Goal: Task Accomplishment & Management: Complete application form

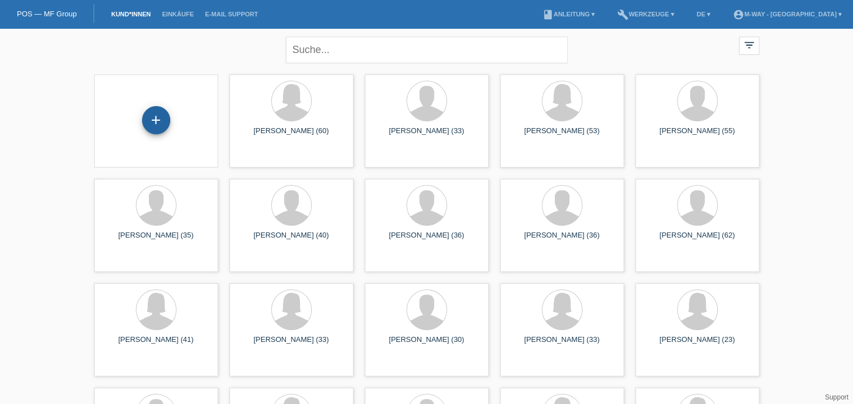
click at [160, 124] on div "+" at bounding box center [156, 120] width 28 height 28
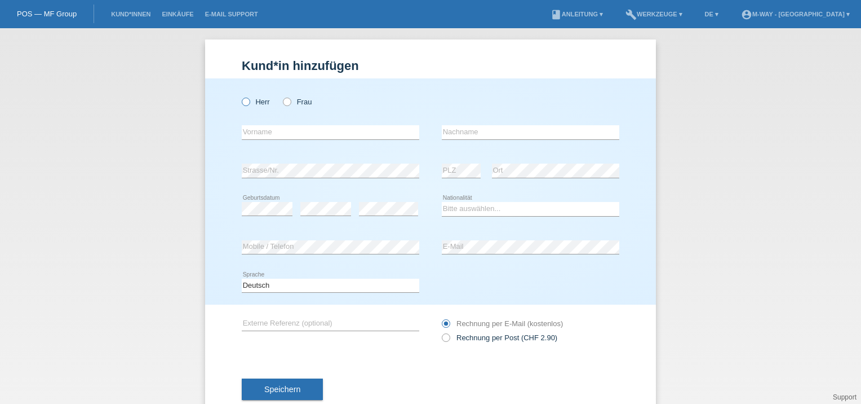
click at [240, 96] on icon at bounding box center [240, 96] width 0 height 0
click at [242, 103] on input "Herr" at bounding box center [245, 100] width 7 height 7
radio input "true"
click at [249, 130] on input "text" at bounding box center [331, 132] width 178 height 14
type input "Dusan"
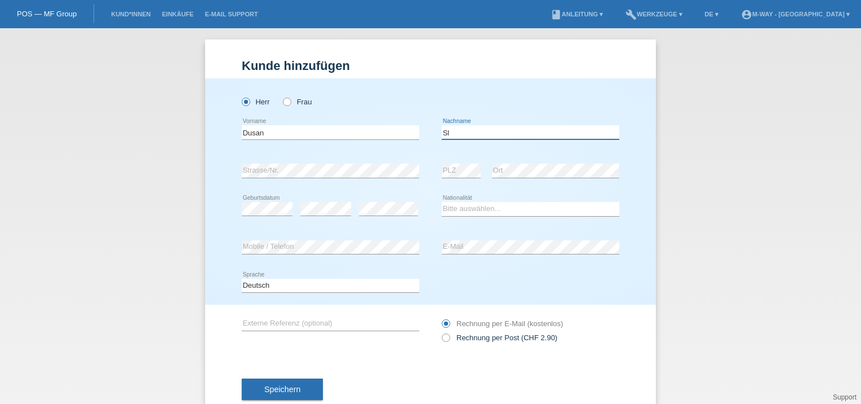
type input "S"
type input "Vujcsin"
click at [467, 211] on select "Bitte auswählen... Schweiz Deutschland Liechtenstein Österreich ------------ Af…" at bounding box center [531, 209] width 178 height 14
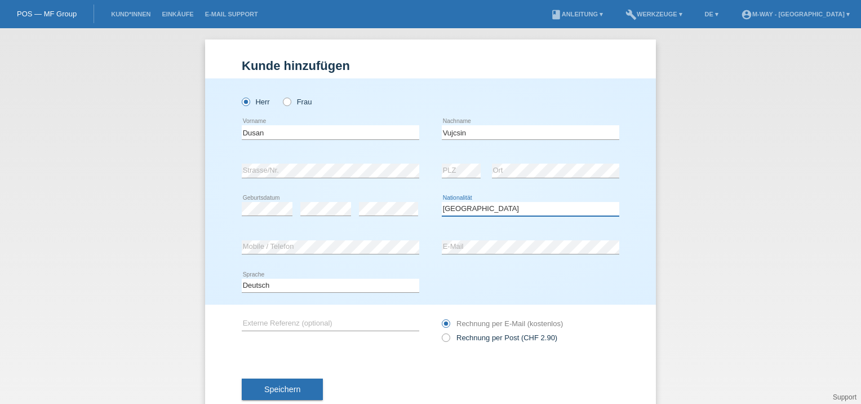
click at [442, 202] on select "Bitte auswählen... Schweiz Deutschland Liechtenstein Österreich ------------ Af…" at bounding box center [531, 209] width 178 height 14
click at [476, 209] on select "Bitte auswählen... Schweiz Deutschland Liechtenstein Österreich ------------ Af…" at bounding box center [531, 209] width 178 height 14
select select "HU"
click at [442, 202] on select "Bitte auswählen... Schweiz Deutschland Liechtenstein Österreich ------------ Af…" at bounding box center [531, 209] width 178 height 14
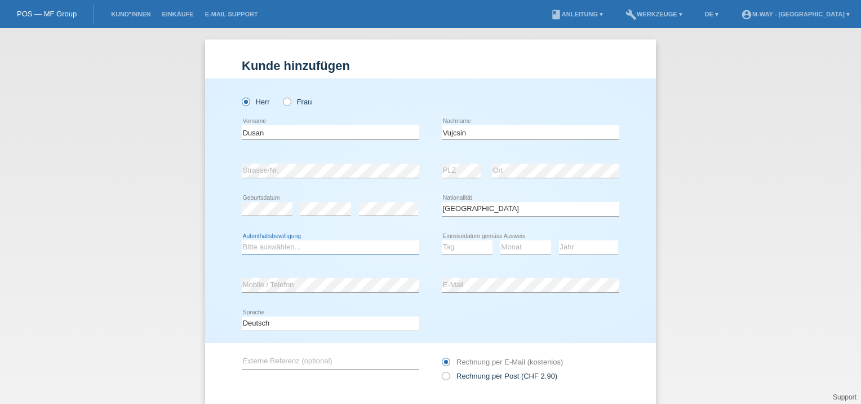
click at [277, 248] on select "Bitte auswählen... C B B - Flüchtlingsstatus Andere" at bounding box center [331, 247] width 178 height 14
select select "B"
click at [242, 240] on select "Bitte auswählen... C B B - Flüchtlingsstatus Andere" at bounding box center [331, 247] width 178 height 14
click at [455, 247] on select "Tag 01 02 03 04 05 06 07 08 09 10 11" at bounding box center [467, 247] width 51 height 14
select select "01"
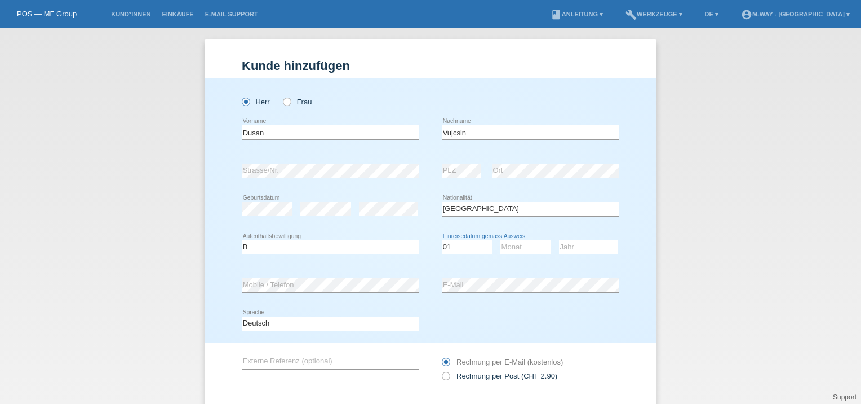
click at [442, 240] on select "Tag 01 02 03 04 05 06 07 08 09 10 11" at bounding box center [467, 247] width 51 height 14
click at [521, 248] on select "Monat 01 02 03 04 05 06 07 08 09 10 11" at bounding box center [525, 247] width 51 height 14
select select "09"
click at [500, 240] on select "Monat 01 02 03 04 05 06 07 08 09 10 11" at bounding box center [525, 247] width 51 height 14
click at [582, 247] on select "Jahr 2025 2024 2023 2022 2021 2020 2019 2018 2017 2016 2015 2014 2013 2012 2011…" at bounding box center [588, 247] width 59 height 14
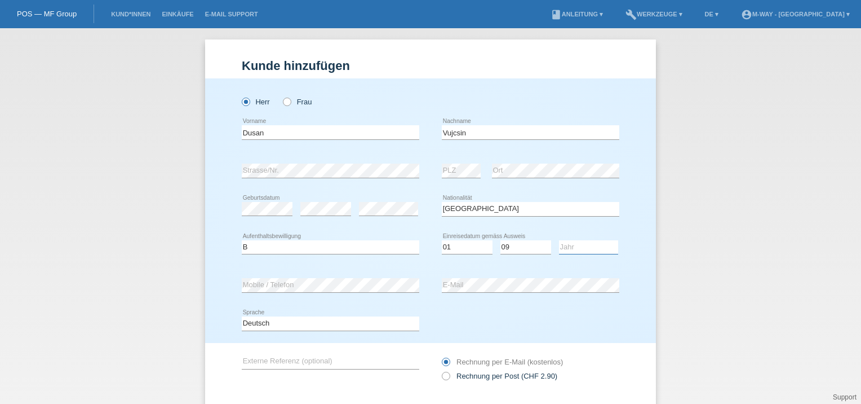
select select "2017"
click at [559, 240] on select "Jahr 2025 2024 2023 2022 2021 2020 2019 2018 2017 2016 2015 2014 2013 2012 2011…" at bounding box center [588, 247] width 59 height 14
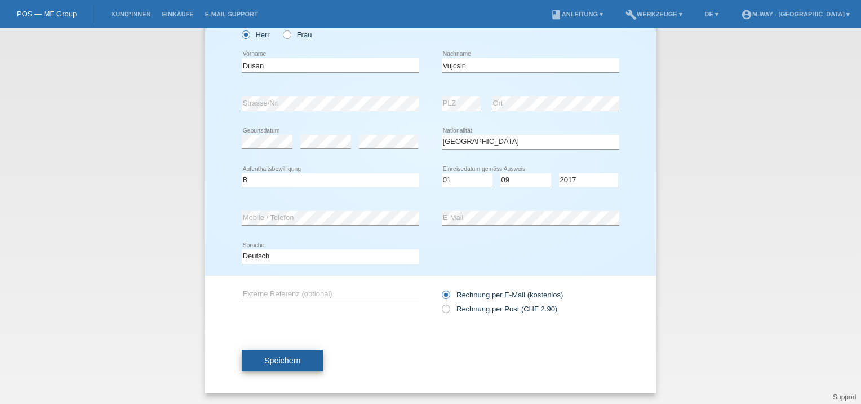
click at [285, 360] on span "Speichern" at bounding box center [282, 360] width 36 height 9
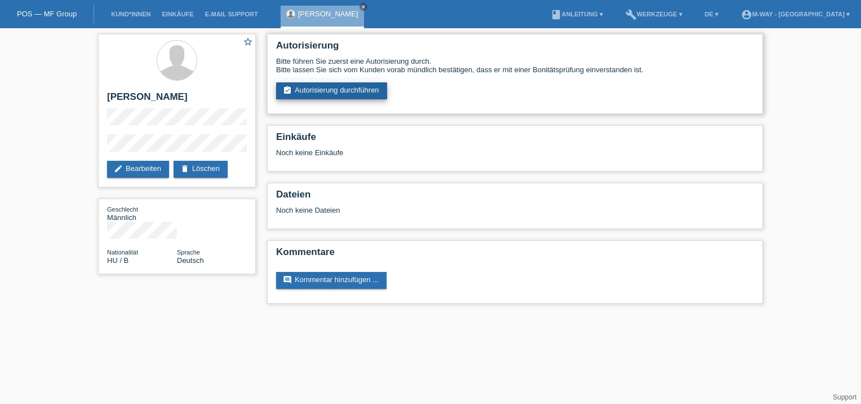
click at [327, 88] on link "assignment_turned_in Autorisierung durchführen" at bounding box center [331, 90] width 111 height 17
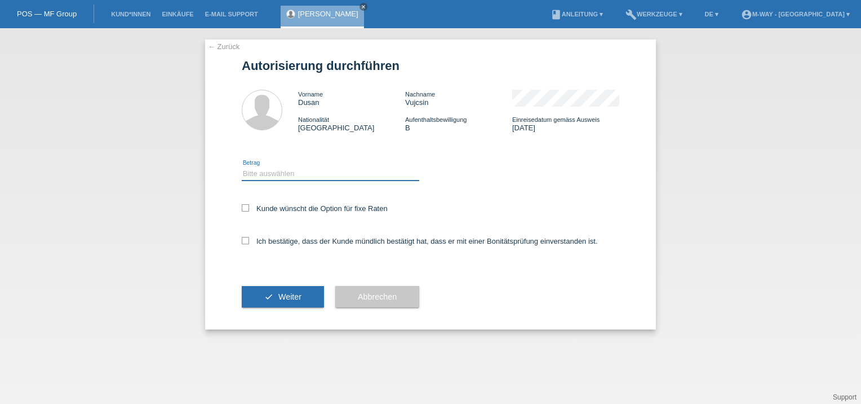
click at [273, 175] on select "Bitte auswählen CHF 1.00 - CHF 499.00 CHF 500.00 - CHF 1'999.00 CHF 2'000.00 - …" at bounding box center [331, 174] width 178 height 14
select select "3"
click at [242, 167] on select "Bitte auswählen CHF 1.00 - CHF 499.00 CHF 500.00 - CHF 1'999.00 CHF 2'000.00 - …" at bounding box center [331, 174] width 178 height 14
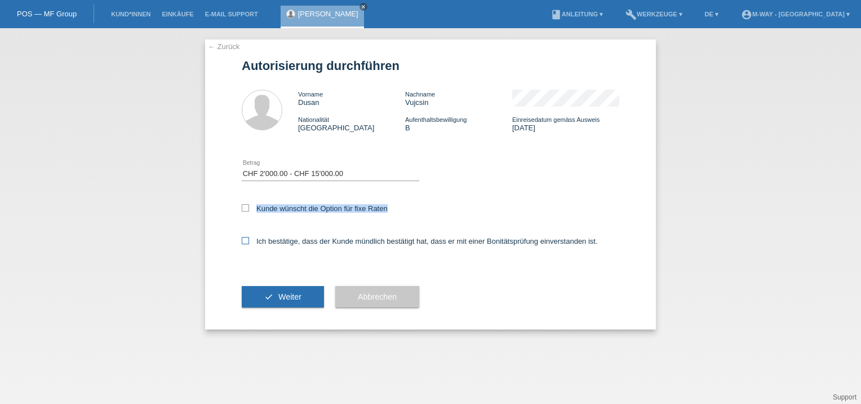
drag, startPoint x: 245, startPoint y: 207, endPoint x: 243, endPoint y: 237, distance: 29.9
click at [243, 237] on form "Autorisierung durchführen Vorname Dusan Nachname Vujcsin Nationalität Ungarn Au…" at bounding box center [431, 194] width 378 height 270
click at [243, 237] on icon at bounding box center [245, 240] width 7 height 7
click at [243, 237] on input "Ich bestätige, dass der Kunde mündlich bestätigt hat, dass er mit einer Bonität…" at bounding box center [245, 240] width 7 height 7
checkbox input "true"
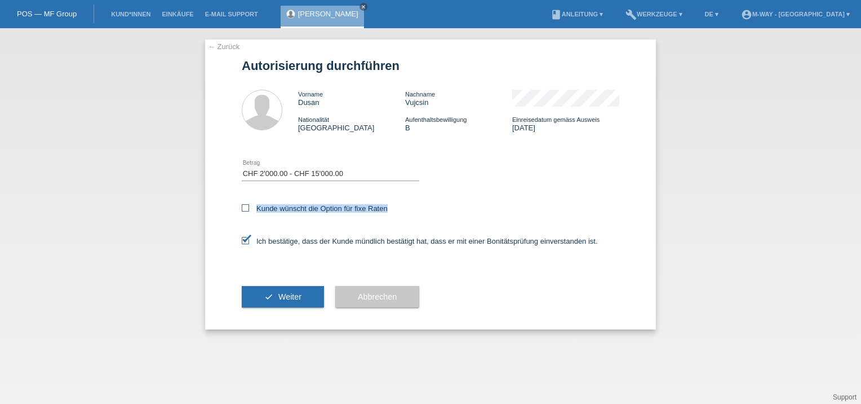
click at [244, 206] on icon at bounding box center [245, 207] width 7 height 7
click at [244, 206] on input "Kunde wünscht die Option für fixe Raten" at bounding box center [245, 207] width 7 height 7
checkbox input "true"
click at [280, 300] on span "Weiter" at bounding box center [289, 296] width 23 height 9
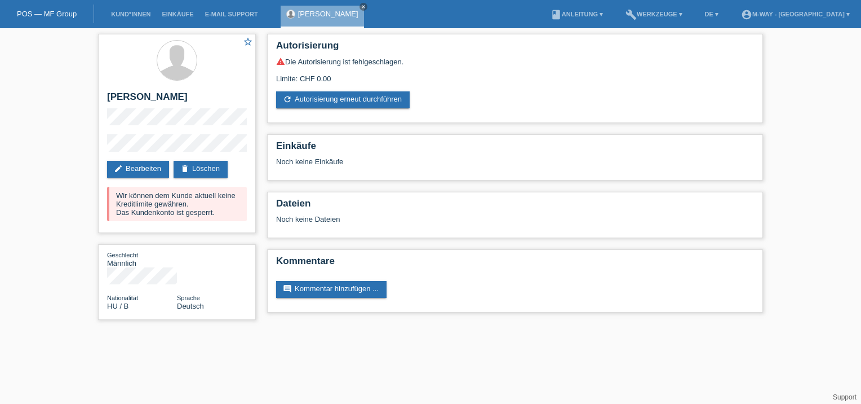
click at [134, 9] on li "Kund*innen" at bounding box center [130, 14] width 51 height 29
click at [128, 14] on link "Kund*innen" at bounding box center [130, 14] width 51 height 7
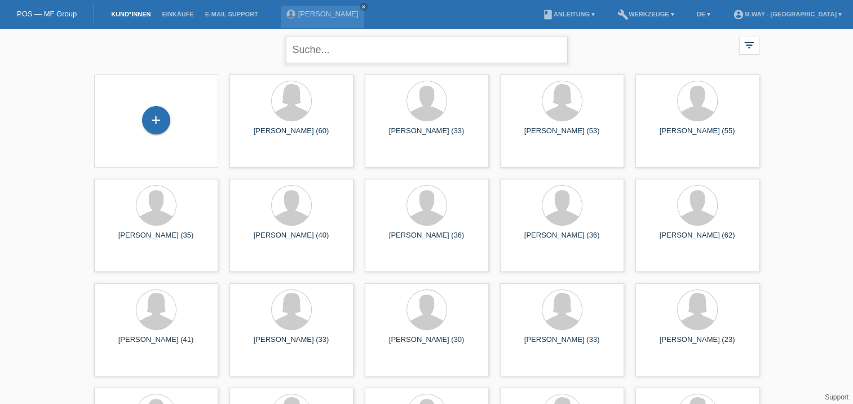
click at [309, 55] on input "text" at bounding box center [427, 50] width 282 height 26
click at [309, 55] on input "s" at bounding box center [427, 50] width 282 height 26
type input "slavkov"
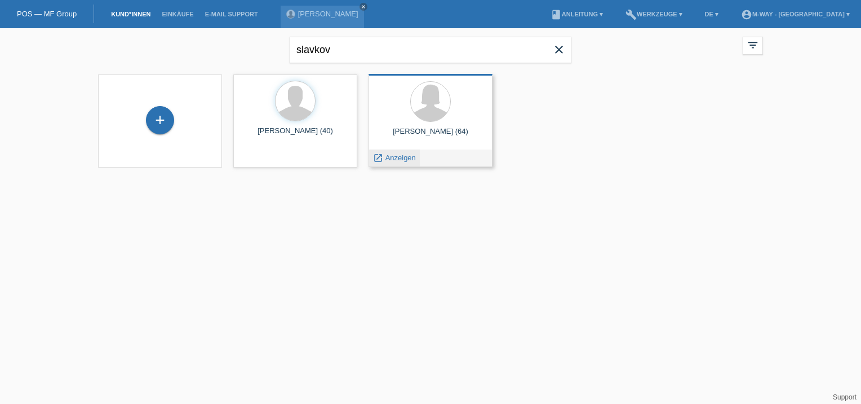
click at [408, 160] on span "Anzeigen" at bounding box center [400, 157] width 30 height 8
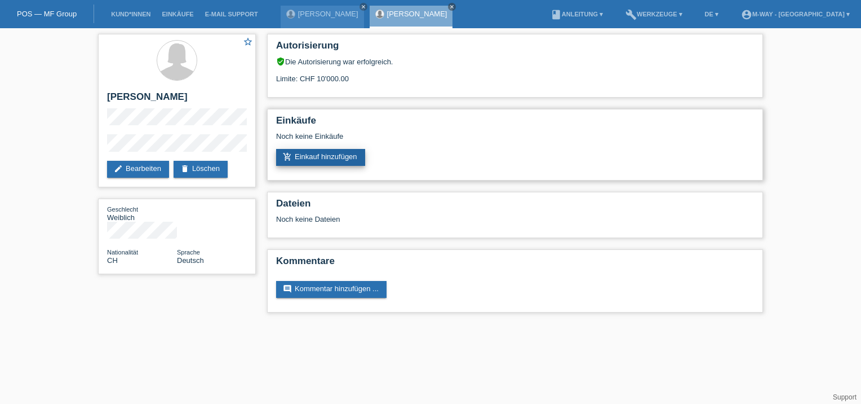
click at [330, 156] on link "add_shopping_cart Einkauf hinzufügen" at bounding box center [320, 157] width 89 height 17
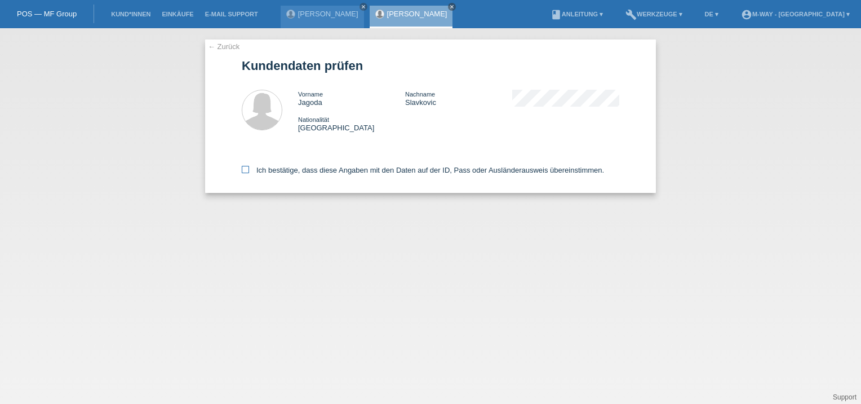
click at [244, 171] on icon at bounding box center [245, 169] width 7 height 7
click at [244, 171] on input "Ich bestätige, dass diese Angaben mit den Daten auf der ID, Pass oder Ausländer…" at bounding box center [245, 169] width 7 height 7
checkbox input "true"
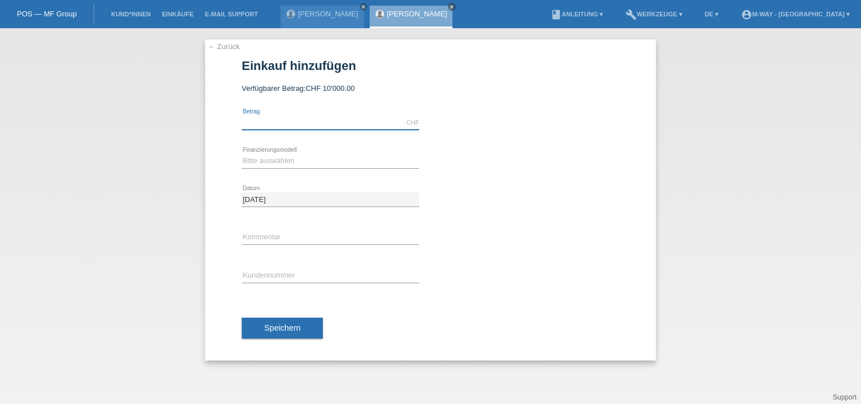
click at [282, 123] on input "text" at bounding box center [331, 123] width 178 height 14
type input "1460.00"
click at [277, 161] on select "Bitte auswählen Fixe Raten Kauf auf Rechnung mit Teilzahlungsoption" at bounding box center [331, 161] width 178 height 14
select select "77"
click at [242, 154] on select "Bitte auswählen Fixe Raten Kauf auf Rechnung mit Teilzahlungsoption" at bounding box center [331, 161] width 178 height 14
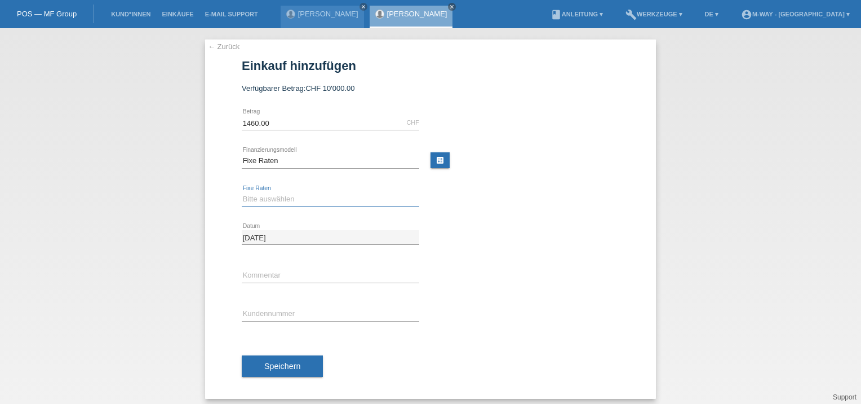
click at [280, 201] on select "Bitte auswählen 4 Raten 5 Raten 6 Raten 7 Raten 8 Raten 9 Raten 10 Raten 11 Rat…" at bounding box center [331, 199] width 178 height 14
select select "202"
click at [242, 192] on select "Bitte auswählen 4 Raten 5 Raten 6 Raten 7 Raten 8 Raten 9 Raten 10 Raten 11 Rat…" at bounding box center [331, 199] width 178 height 14
click at [264, 312] on input "text" at bounding box center [331, 314] width 178 height 14
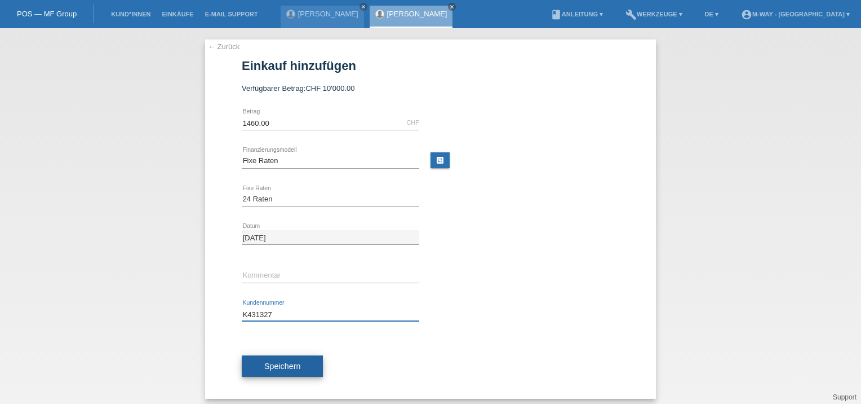
type input "K431327"
click at [297, 365] on button "Speichern" at bounding box center [282, 365] width 81 height 21
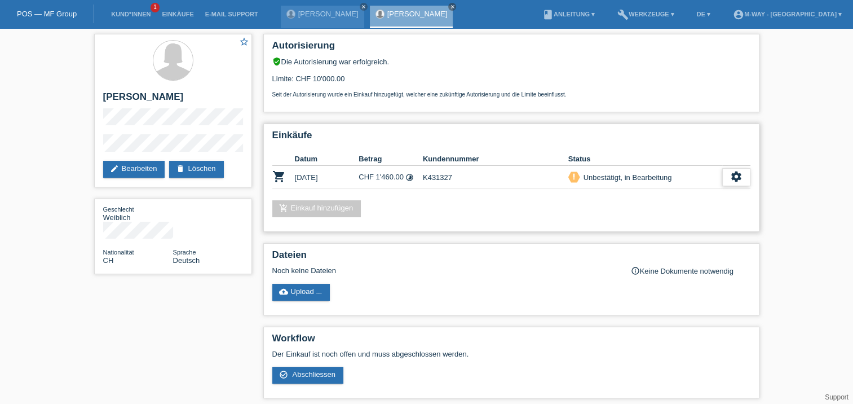
click at [739, 178] on icon "settings" at bounding box center [736, 176] width 12 height 12
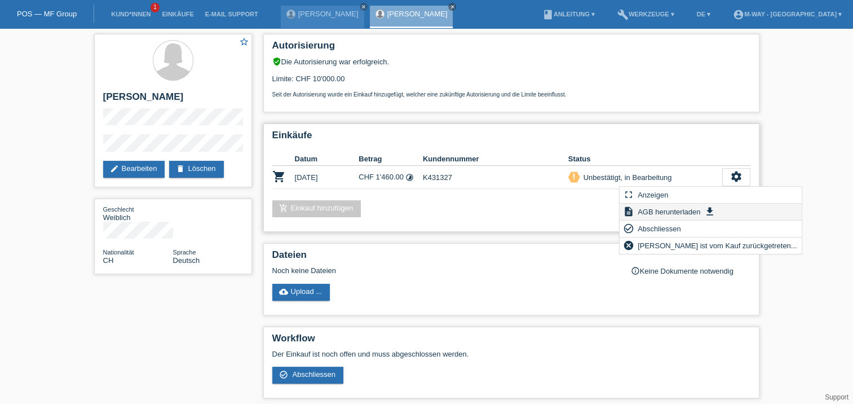
click at [667, 212] on span "AGB herunterladen" at bounding box center [669, 212] width 66 height 14
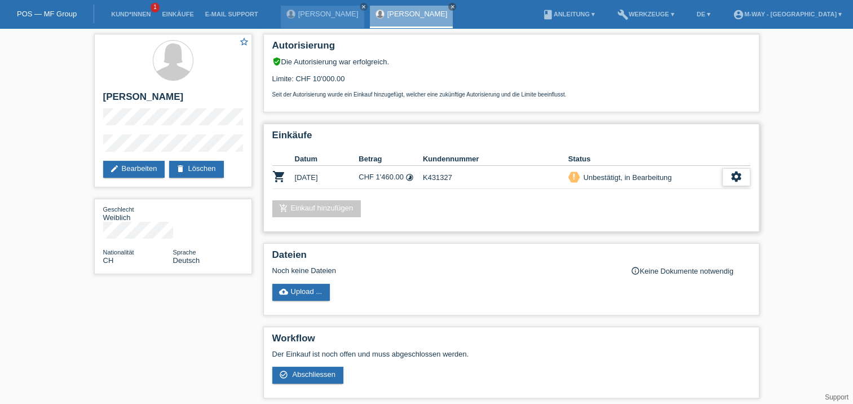
click at [738, 176] on icon "settings" at bounding box center [736, 176] width 12 height 12
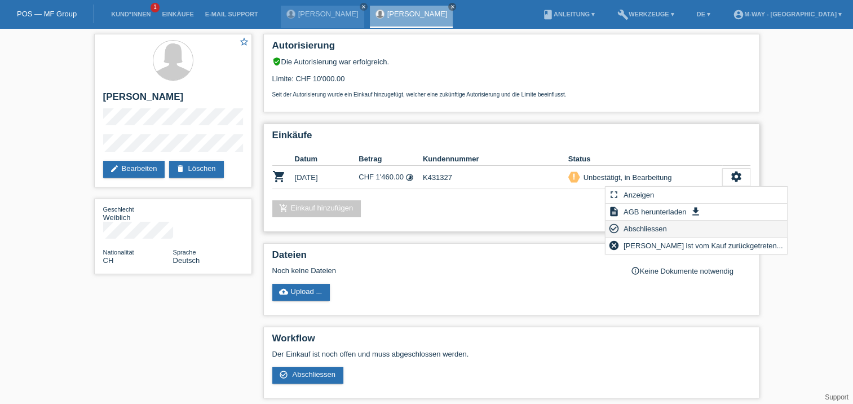
click at [640, 229] on span "Abschliessen" at bounding box center [645, 228] width 47 height 14
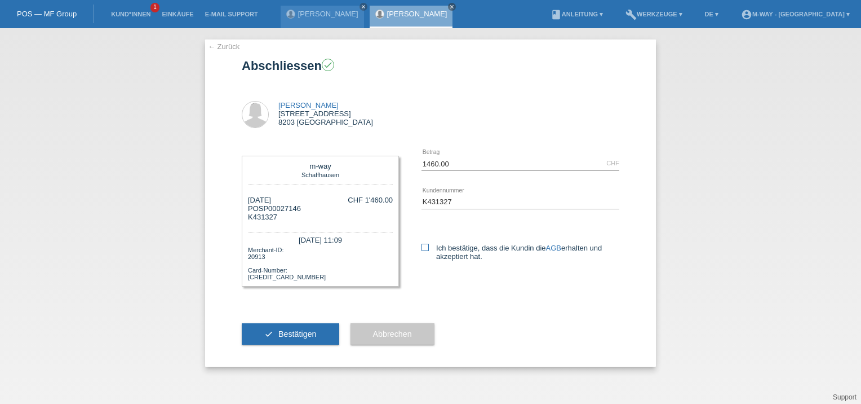
click at [424, 248] on icon at bounding box center [425, 246] width 7 height 7
click at [424, 248] on input "Ich bestätige, dass die Kundin die AGB erhalten und akzeptiert hat." at bounding box center [425, 246] width 7 height 7
checkbox input "true"
click at [300, 334] on span "Bestätigen" at bounding box center [297, 333] width 38 height 9
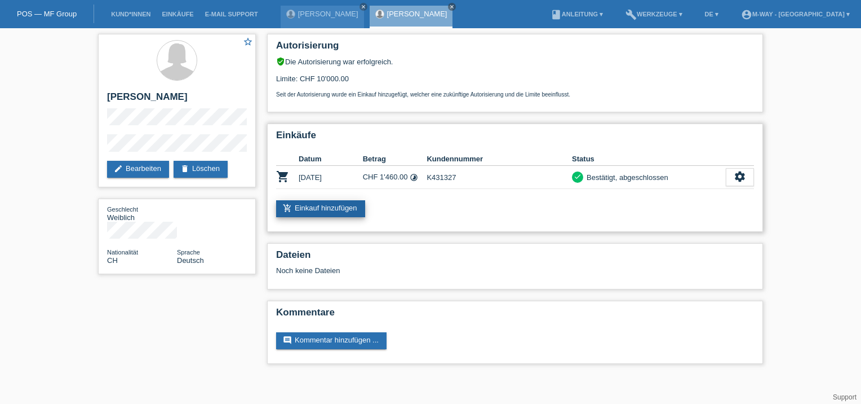
click at [335, 207] on link "add_shopping_cart Einkauf hinzufügen" at bounding box center [320, 208] width 89 height 17
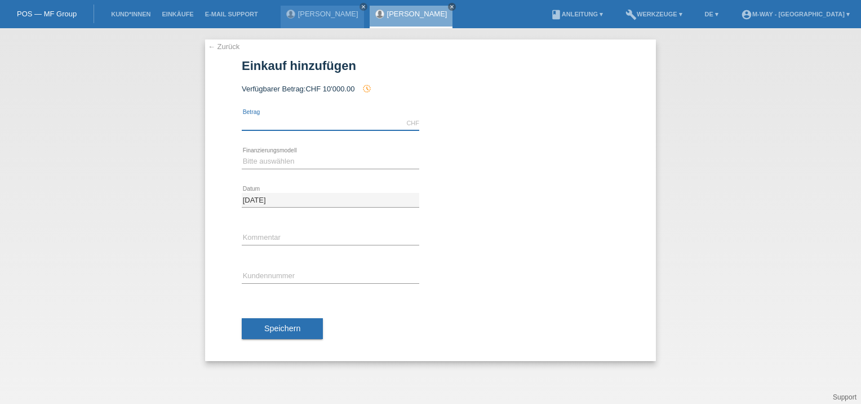
click at [259, 128] on input "text" at bounding box center [331, 123] width 178 height 14
type input "2400.00"
click at [257, 162] on select "Bitte auswählen Fixe Raten Kauf auf Rechnung mit Teilzahlungsoption" at bounding box center [331, 161] width 178 height 14
select select "77"
click at [242, 154] on select "Bitte auswählen Fixe Raten Kauf auf Rechnung mit Teilzahlungsoption" at bounding box center [331, 161] width 178 height 14
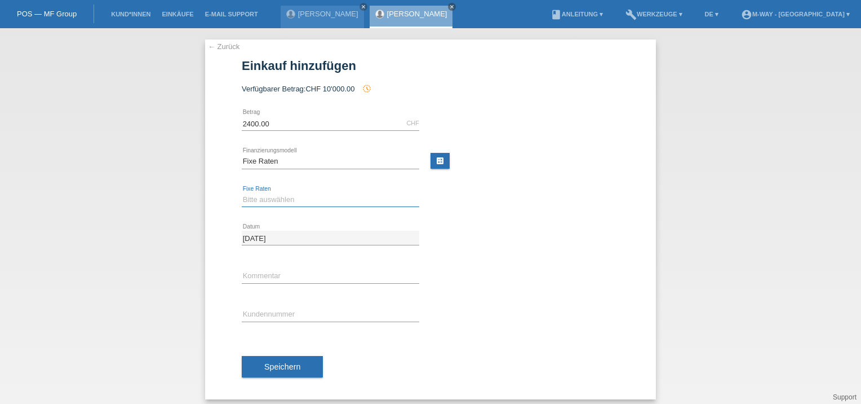
click at [267, 202] on select "Bitte auswählen 4 Raten 5 Raten 6 Raten 7 Raten 8 Raten 9 Raten 10 Raten 11 Rat…" at bounding box center [331, 200] width 178 height 14
select select "202"
click at [242, 193] on select "Bitte auswählen 4 Raten 5 Raten 6 Raten 7 Raten 8 Raten 9 Raten 10 Raten 11 Rat…" at bounding box center [331, 200] width 178 height 14
click at [261, 312] on input "text" at bounding box center [331, 314] width 178 height 14
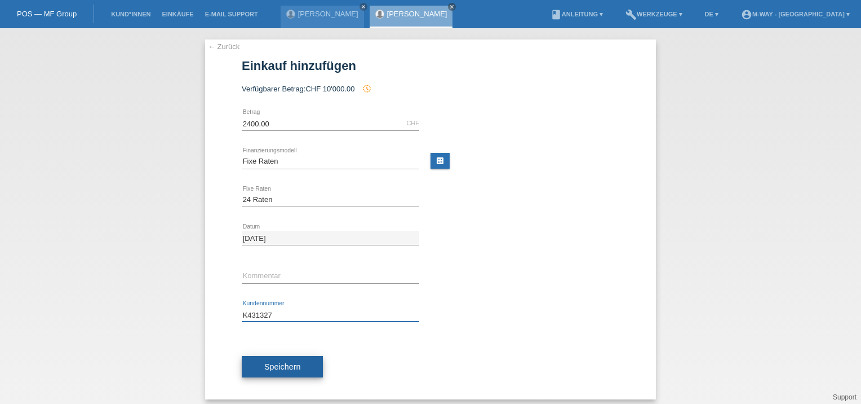
type input "K431327"
click at [283, 362] on span "Speichern" at bounding box center [282, 366] width 36 height 9
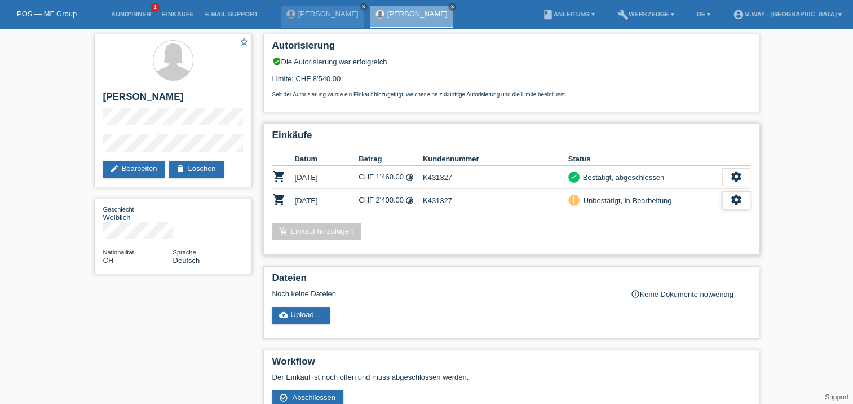
click at [737, 198] on icon "settings" at bounding box center [736, 199] width 12 height 12
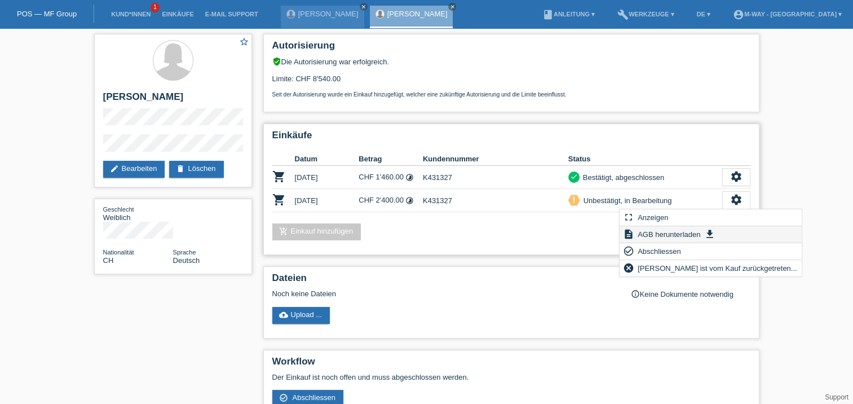
click at [661, 232] on span "AGB herunterladen" at bounding box center [669, 234] width 66 height 14
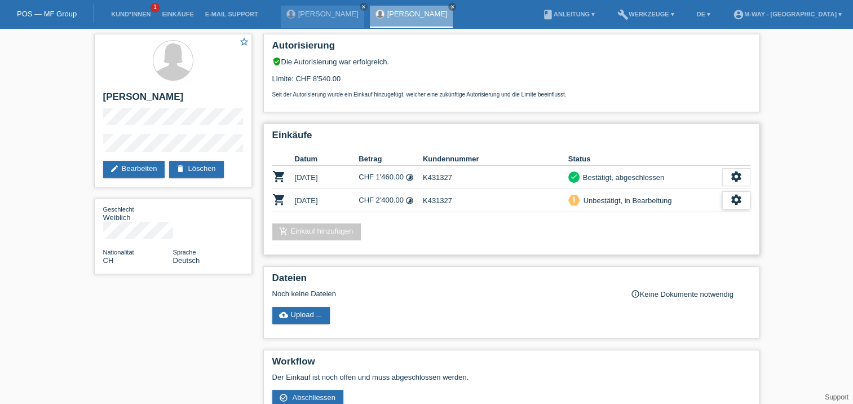
click at [735, 200] on icon "settings" at bounding box center [736, 199] width 12 height 12
click at [741, 197] on icon "settings" at bounding box center [736, 199] width 12 height 12
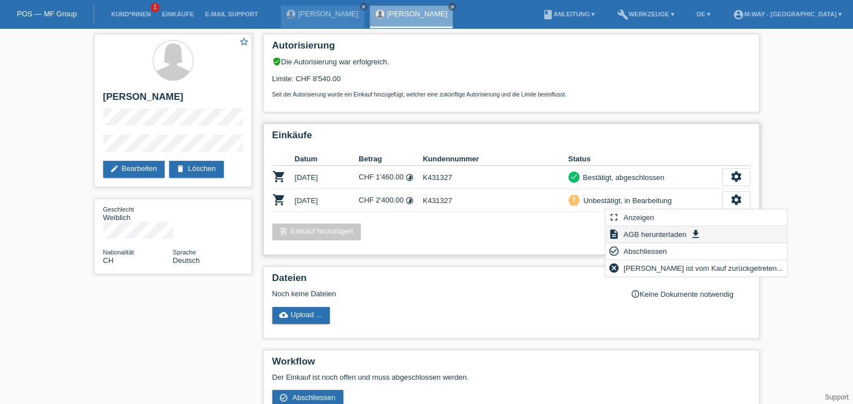
click at [645, 234] on span "AGB herunterladen" at bounding box center [655, 234] width 66 height 14
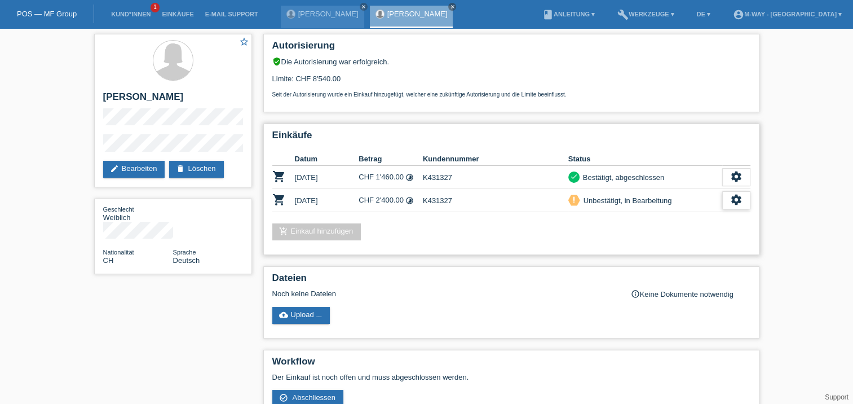
click at [738, 200] on icon "settings" at bounding box center [736, 199] width 12 height 12
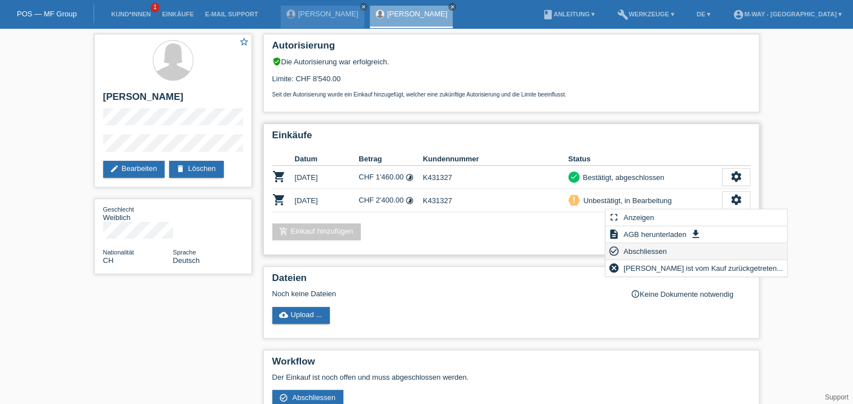
click at [654, 251] on span "Abschliessen" at bounding box center [645, 251] width 47 height 14
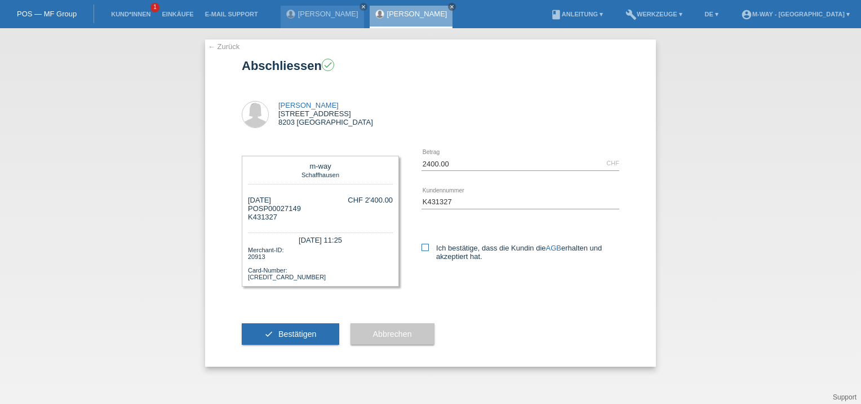
click at [425, 248] on icon at bounding box center [425, 246] width 7 height 7
click at [425, 248] on input "Ich bestätige, dass die Kundin die AGB erhalten und akzeptiert hat." at bounding box center [425, 246] width 7 height 7
checkbox input "true"
click at [302, 330] on span "Bestätigen" at bounding box center [297, 333] width 38 height 9
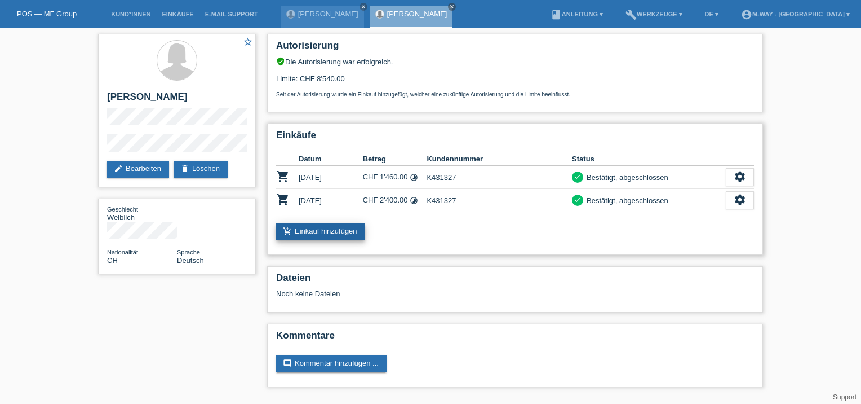
click at [334, 229] on link "add_shopping_cart Einkauf hinzufügen" at bounding box center [320, 231] width 89 height 17
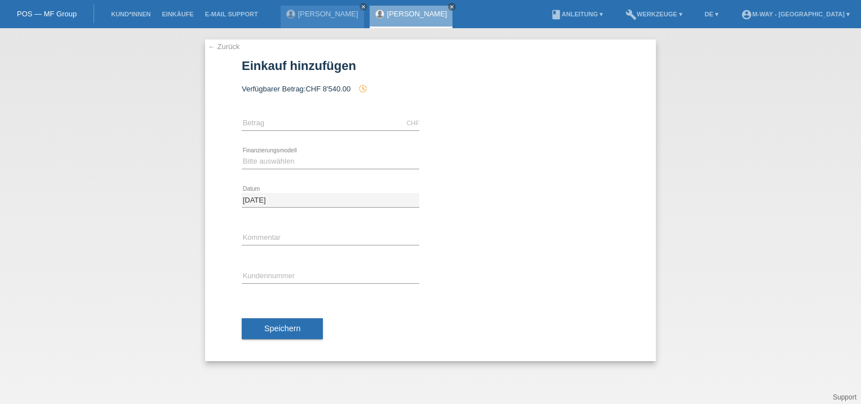
click at [227, 47] on link "← Zurück" at bounding box center [224, 46] width 32 height 8
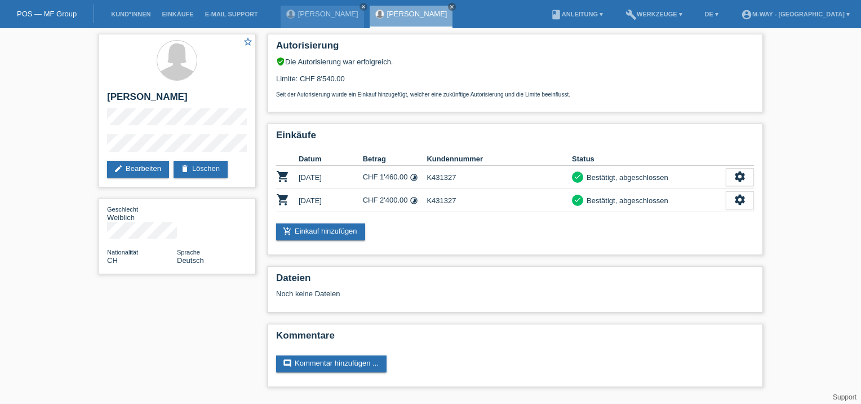
click at [387, 13] on link "[PERSON_NAME]" at bounding box center [417, 14] width 60 height 8
